Goal: Navigation & Orientation: Find specific page/section

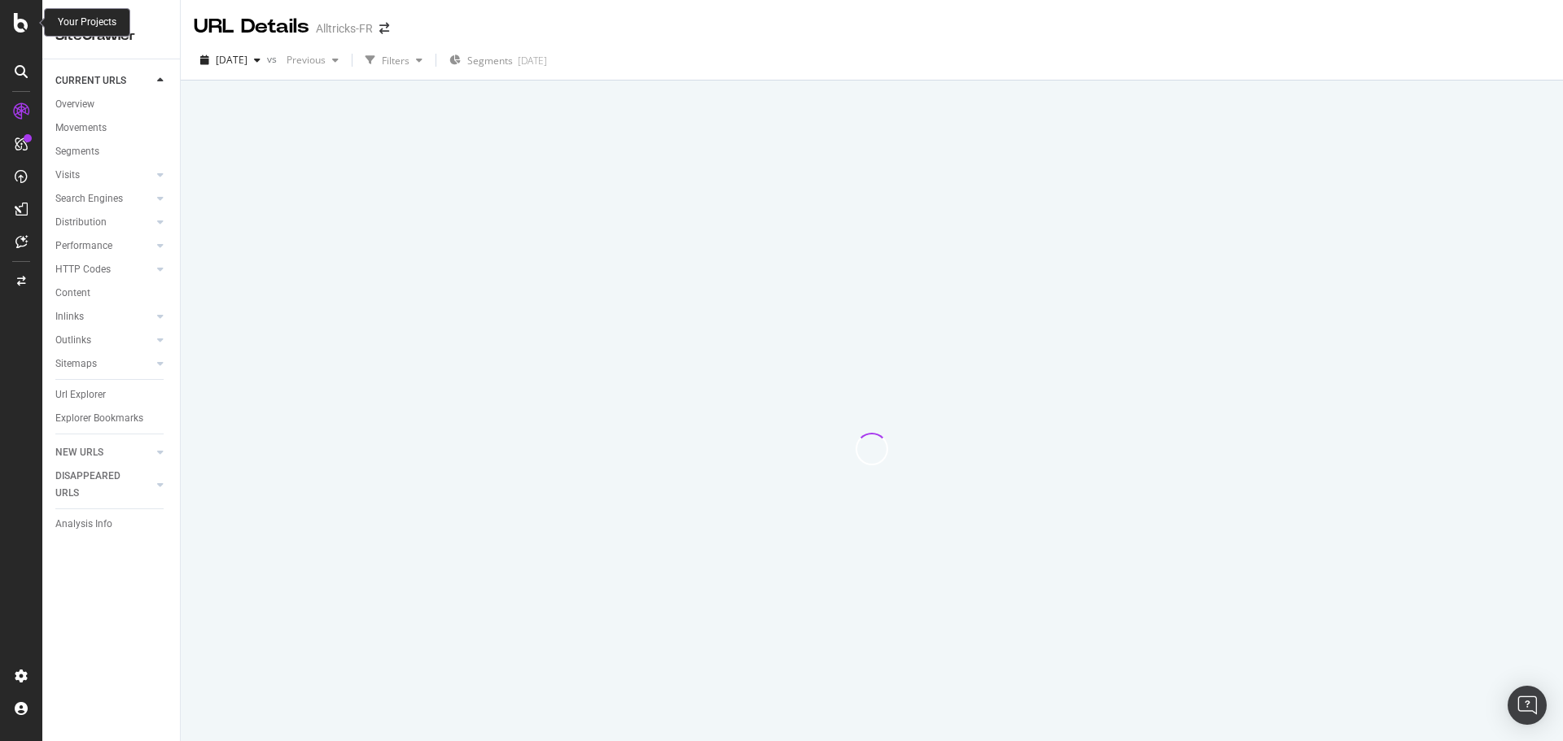
click at [19, 22] on icon at bounding box center [21, 23] width 15 height 20
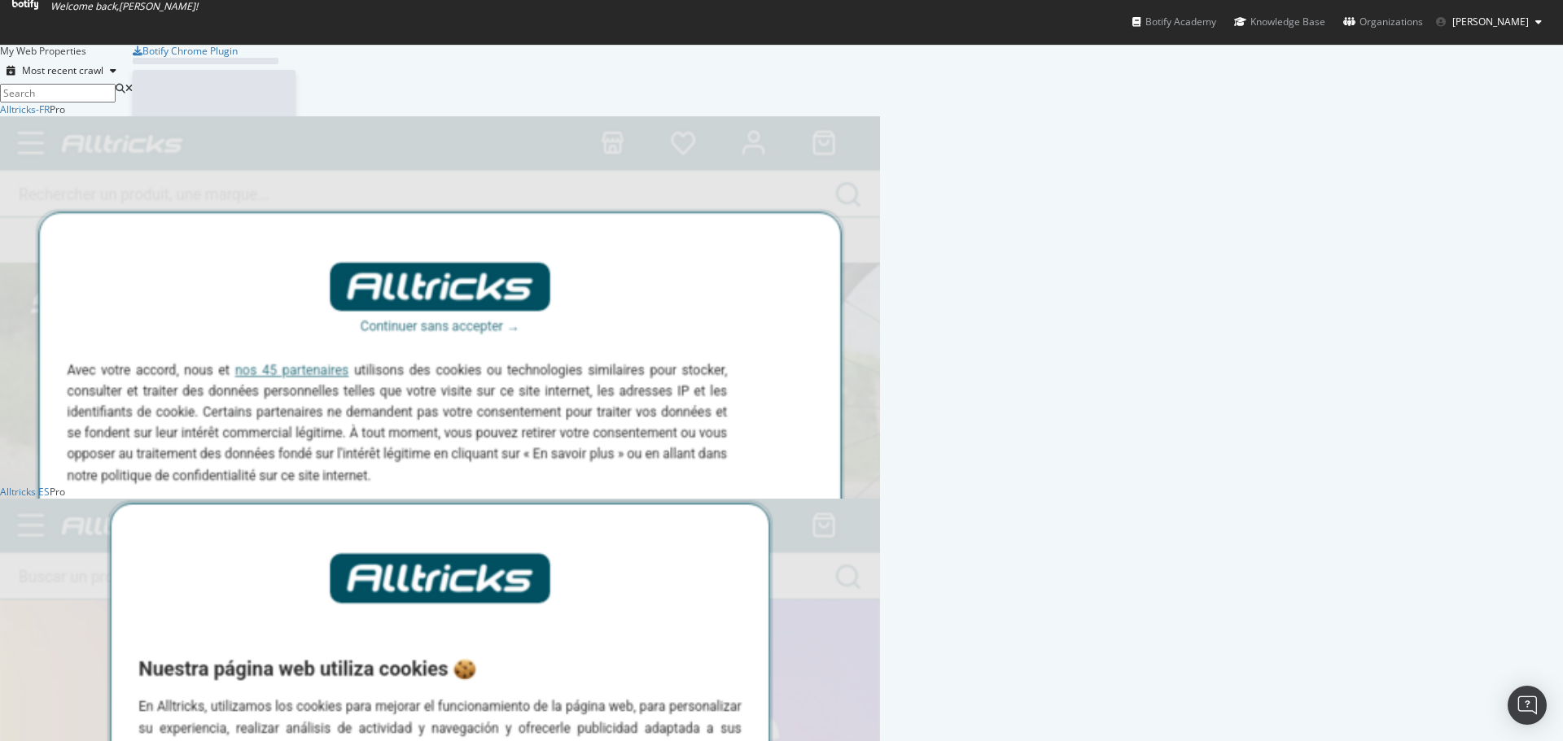
scroll to position [729, 1538]
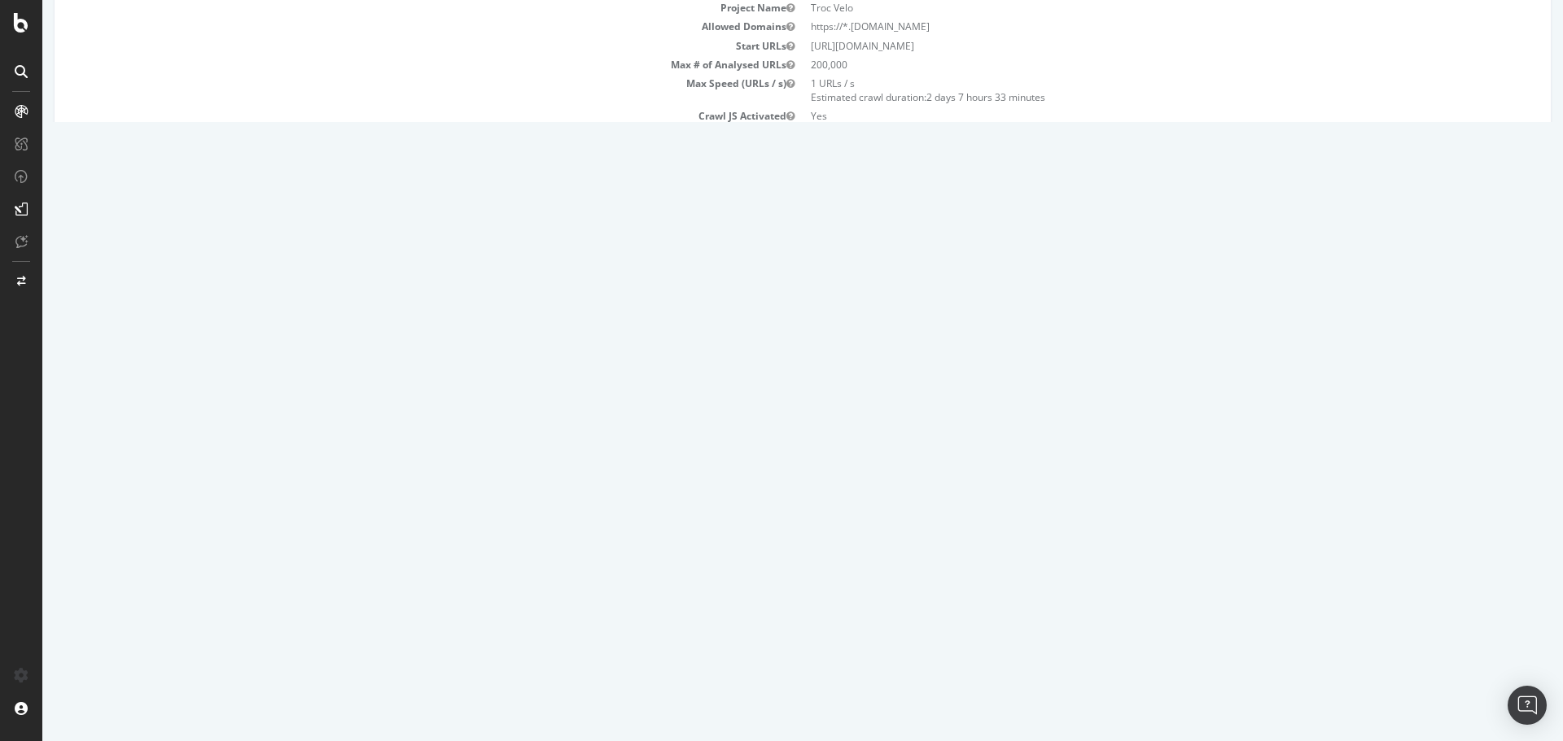
scroll to position [160, 0]
